Goal: Information Seeking & Learning: Learn about a topic

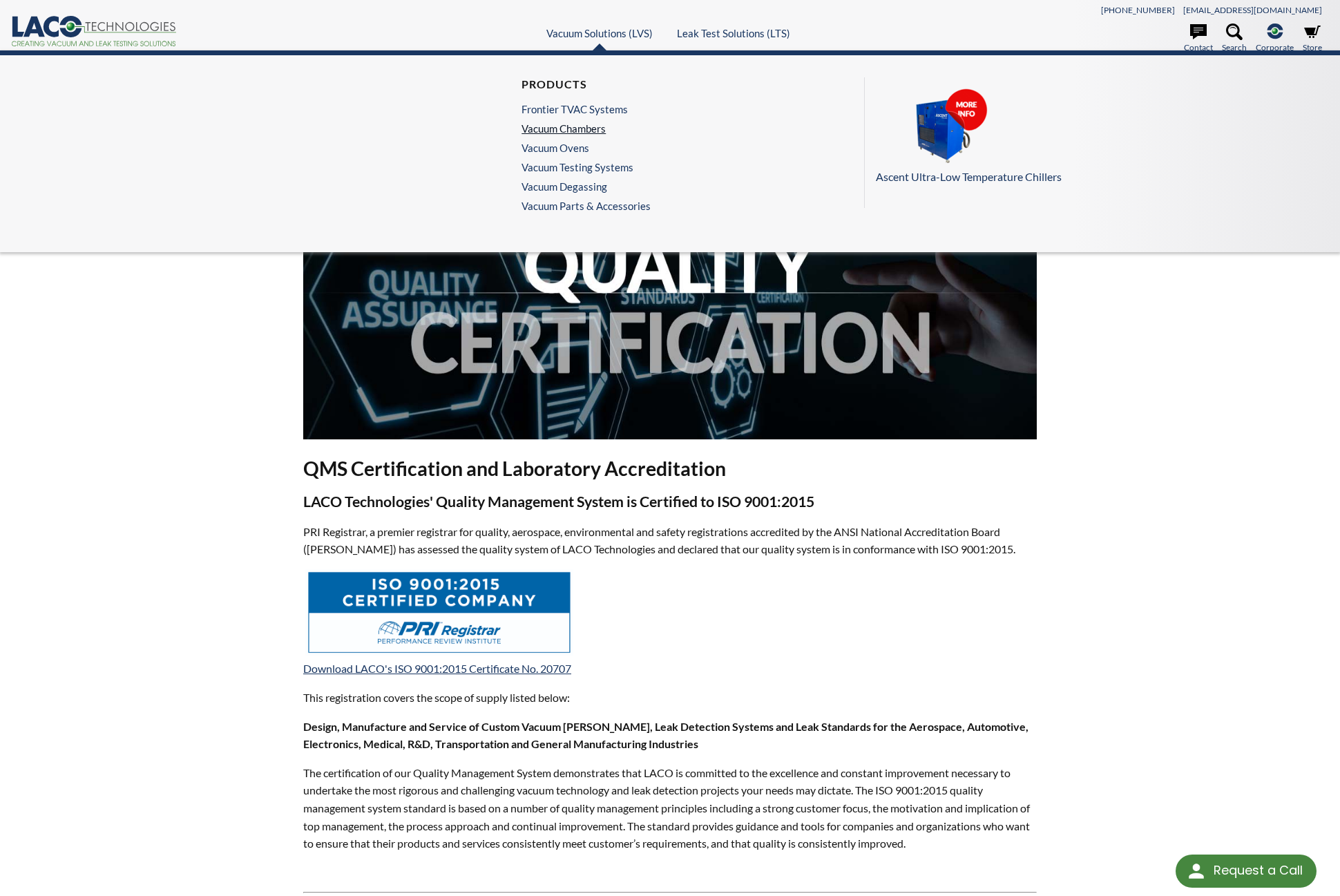
click at [577, 129] on link "Vacuum Chambers" at bounding box center [582, 128] width 122 height 12
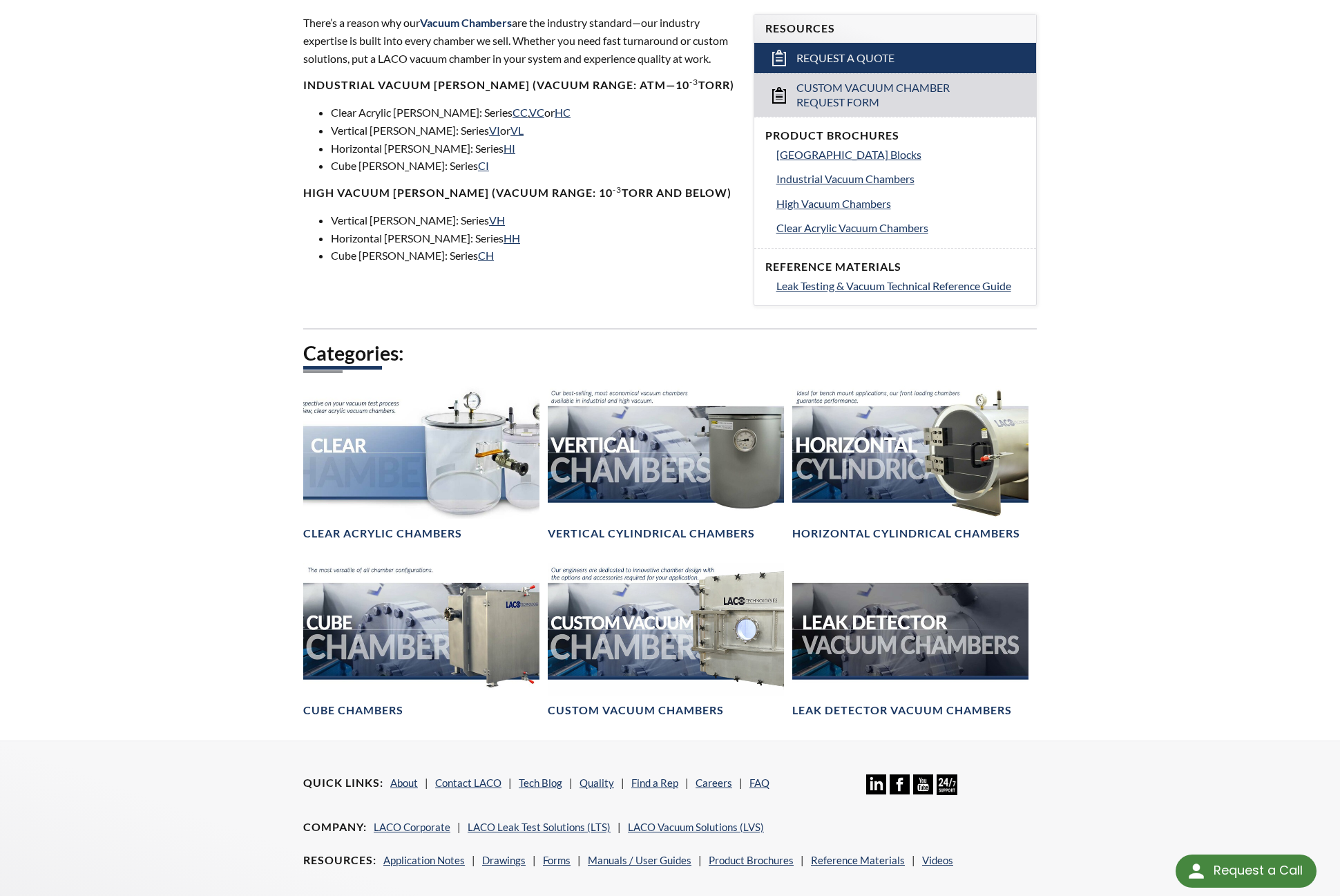
scroll to position [484, 0]
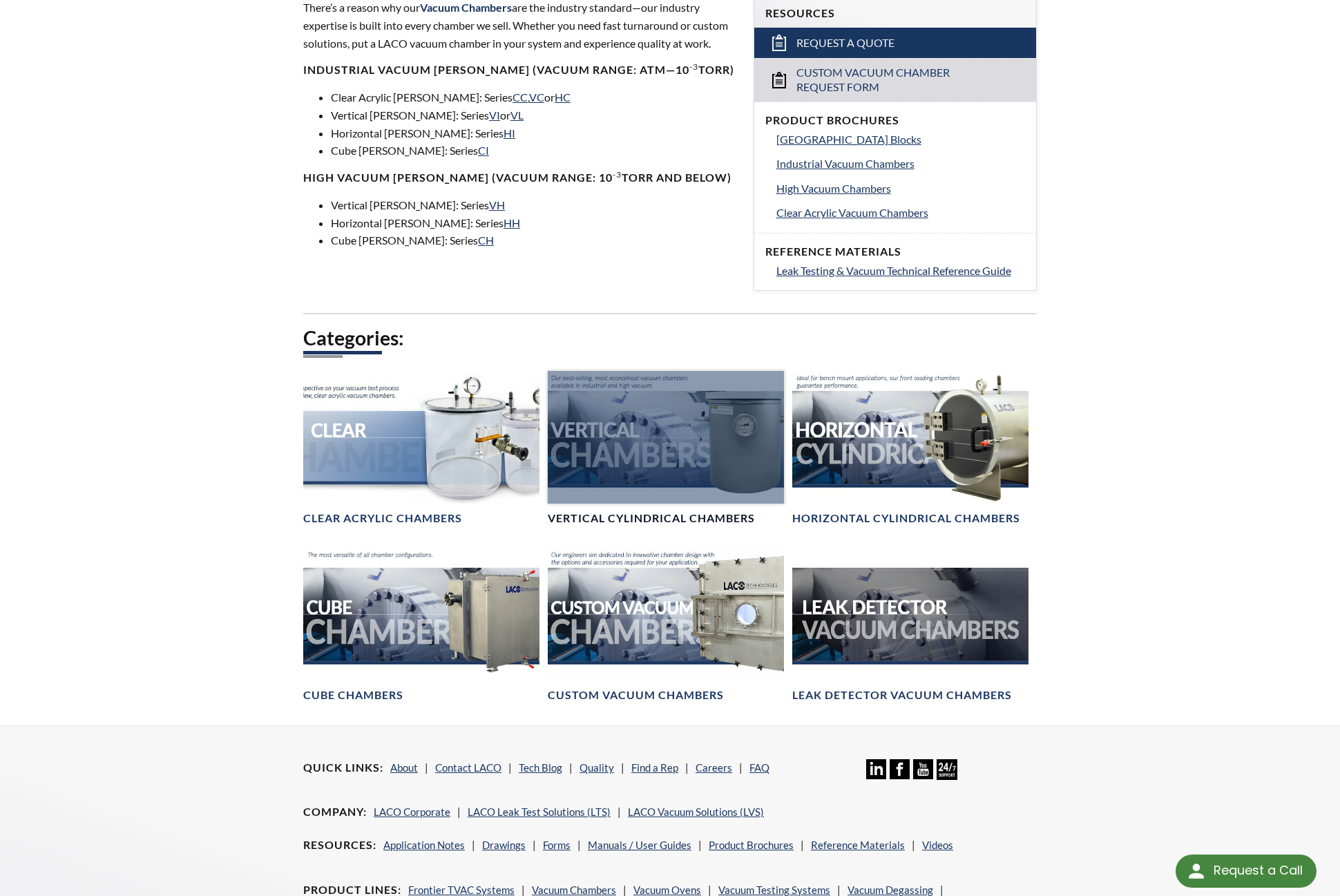
click at [628, 518] on h4 "Vertical Cylindrical Chambers" at bounding box center [651, 518] width 207 height 14
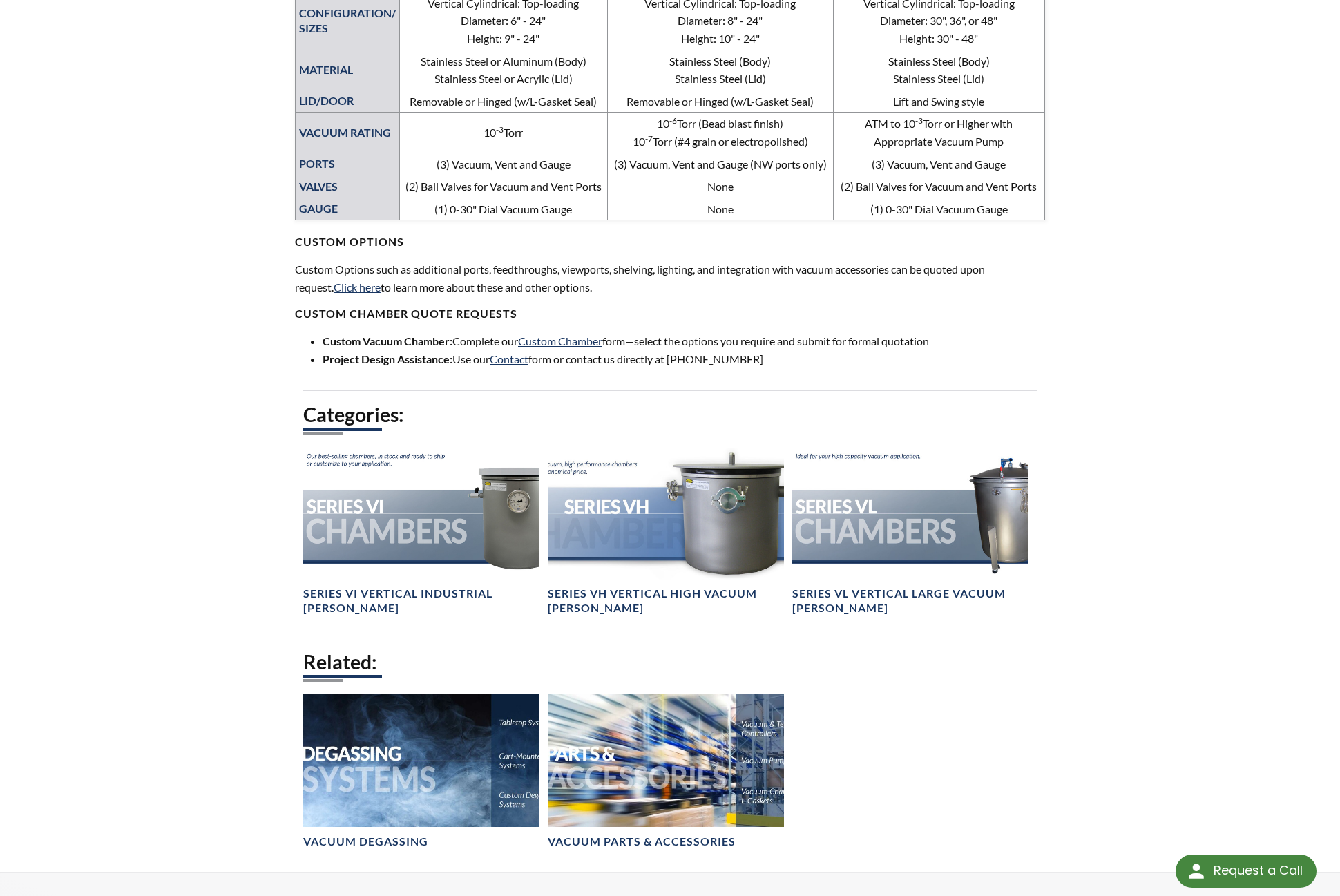
scroll to position [803, 0]
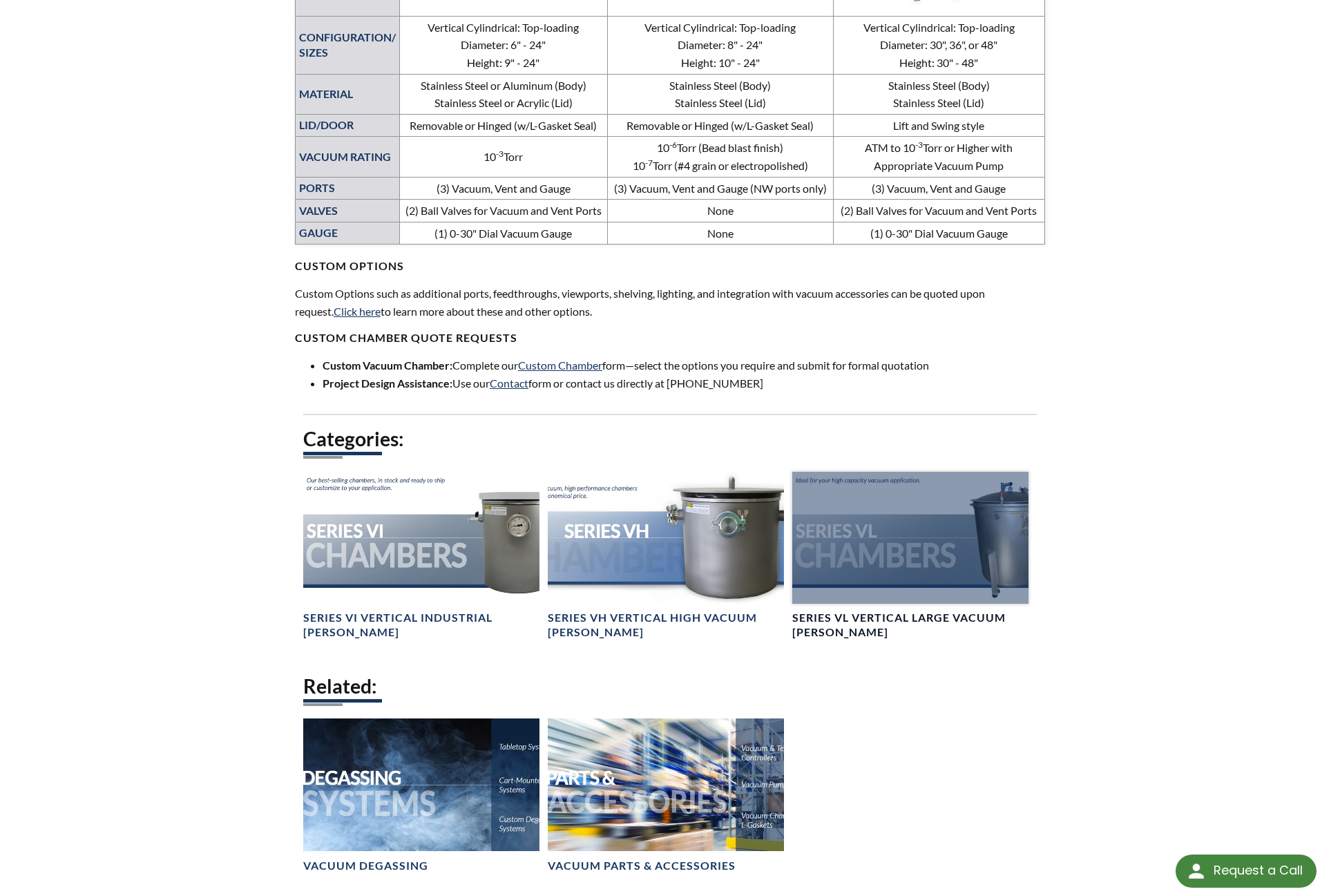
click at [910, 540] on div at bounding box center [910, 538] width 236 height 133
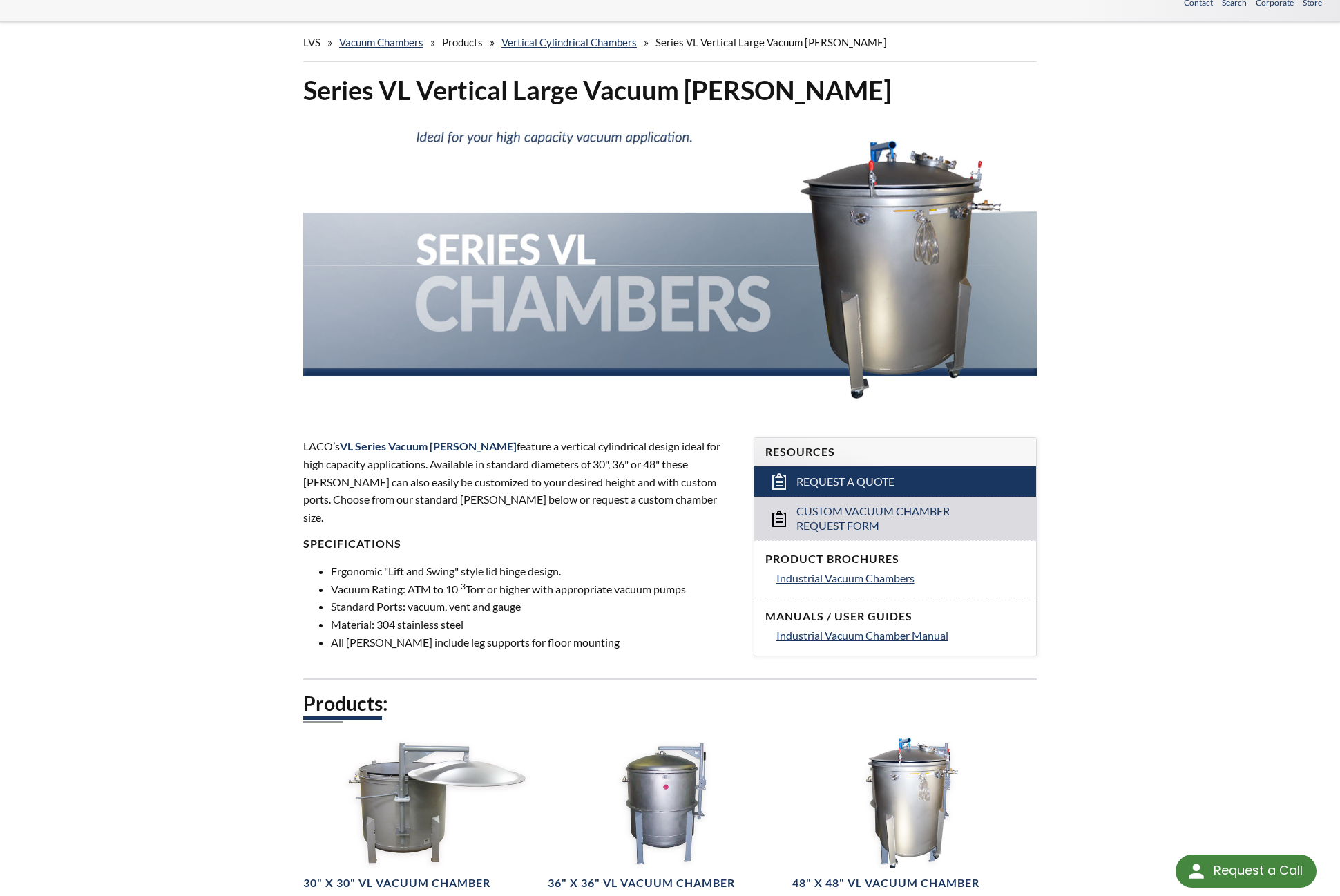
scroll to position [69, 0]
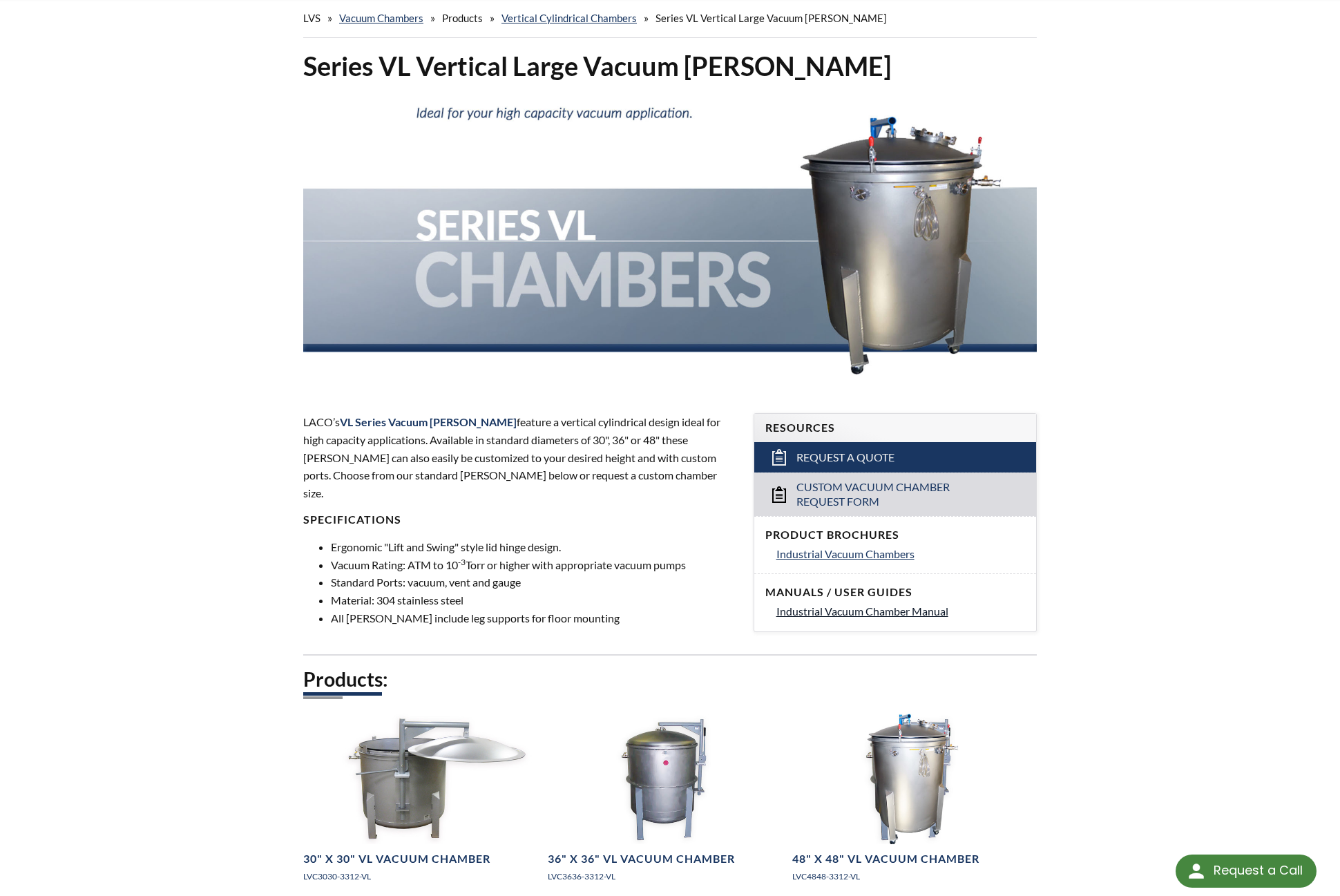
click at [822, 613] on span "Industrial Vacuum Chamber Manual" at bounding box center [862, 610] width 172 height 13
click at [805, 557] on span "Industrial Vacuum Chambers" at bounding box center [845, 553] width 138 height 13
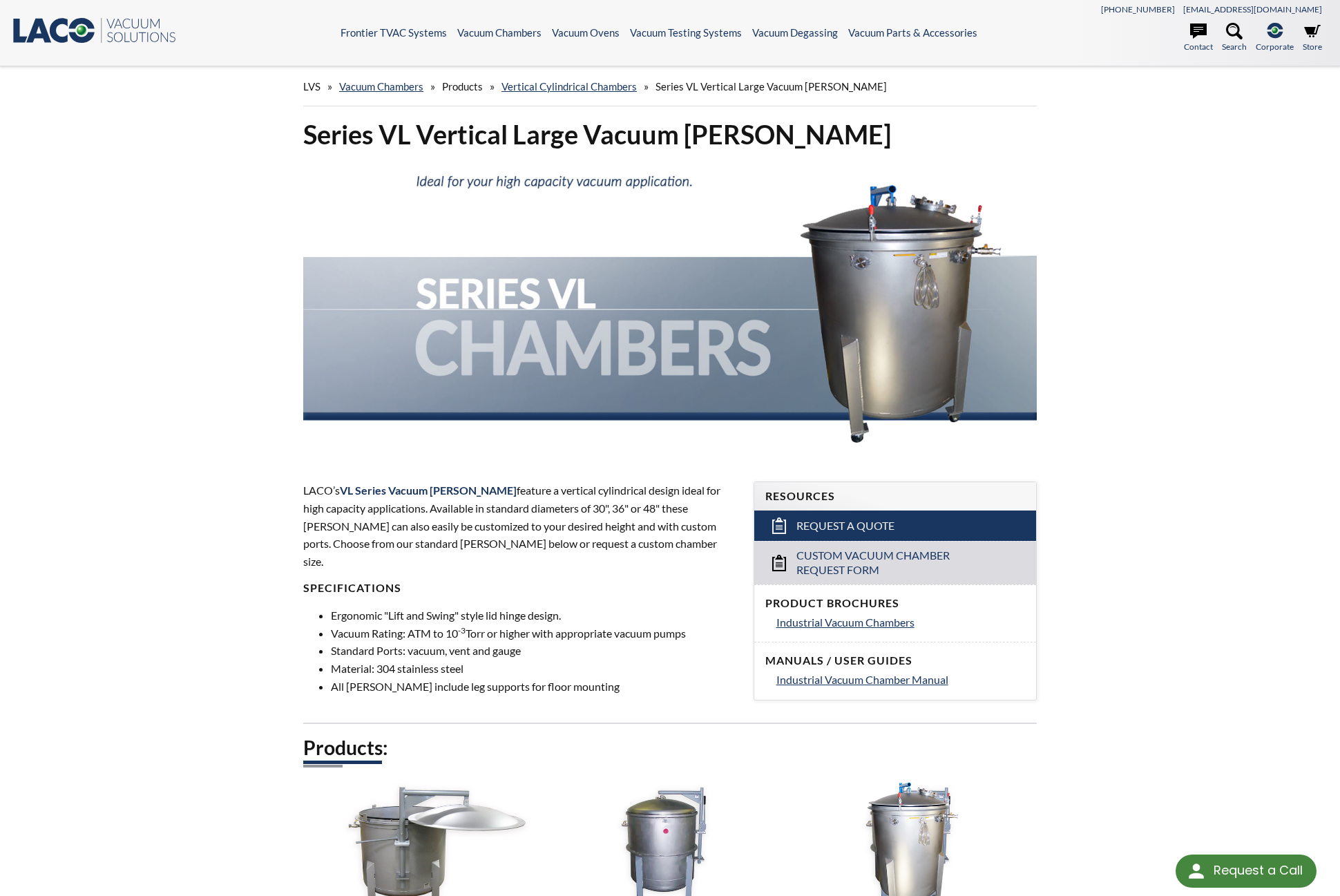
scroll to position [0, 0]
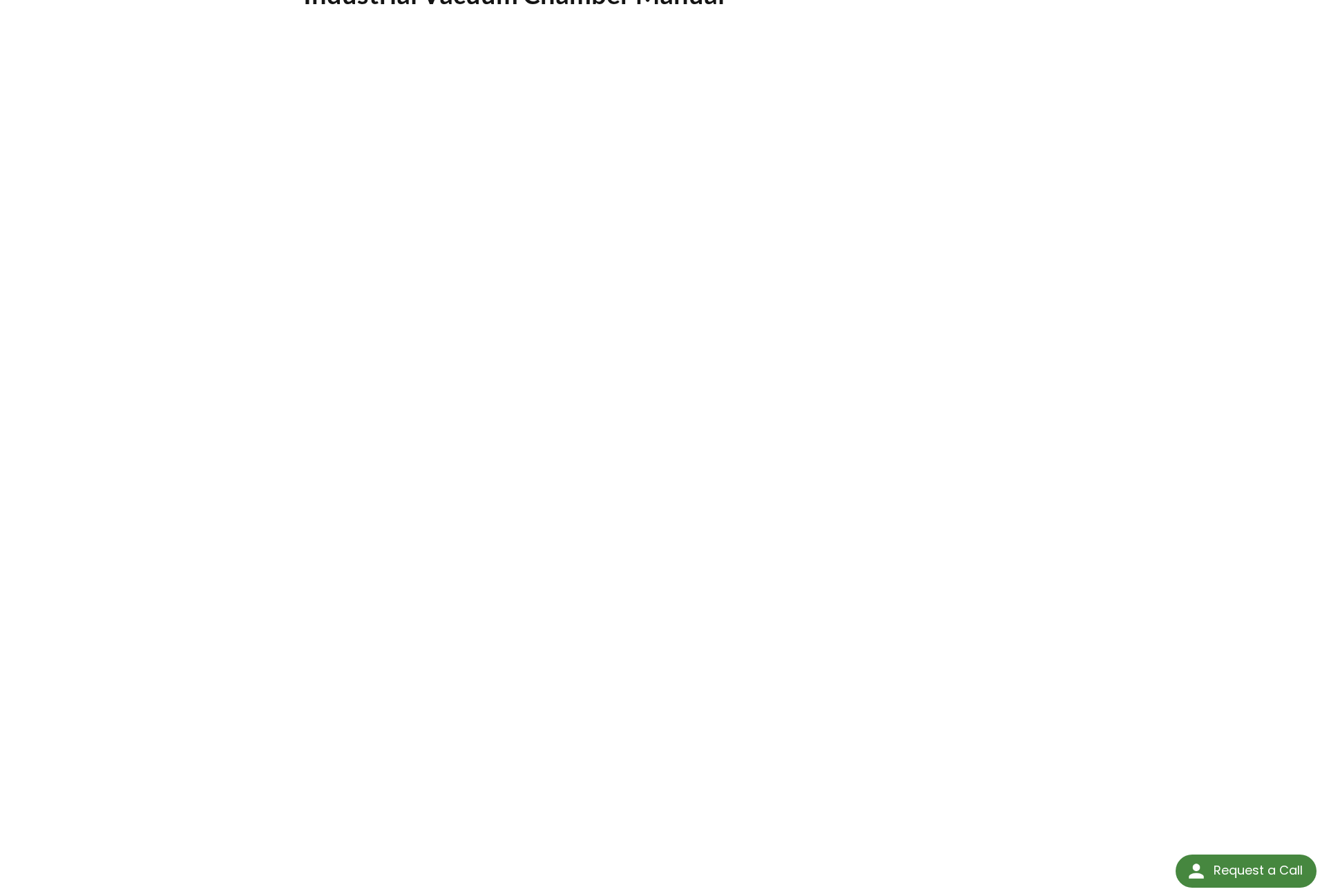
scroll to position [111, 0]
